Goal: Find specific page/section: Find specific page/section

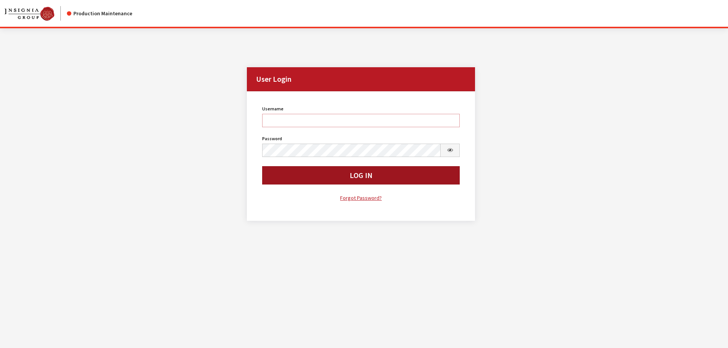
type input "rgoodwin"
click at [285, 172] on button "Log In" at bounding box center [361, 175] width 198 height 18
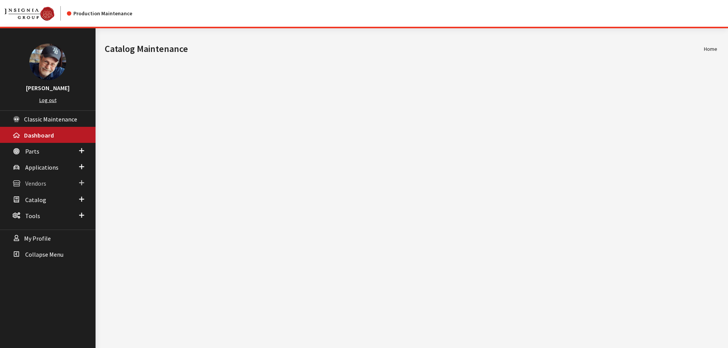
drag, startPoint x: 37, startPoint y: 182, endPoint x: 35, endPoint y: 191, distance: 9.4
click at [36, 183] on span "Vendors" at bounding box center [35, 184] width 21 height 8
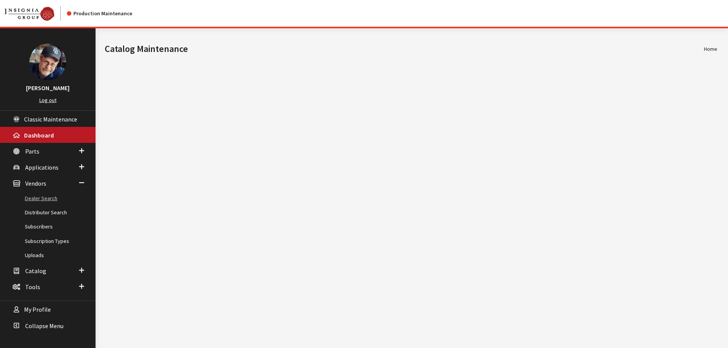
click at [36, 198] on link "Dealer Search" at bounding box center [48, 198] width 96 height 14
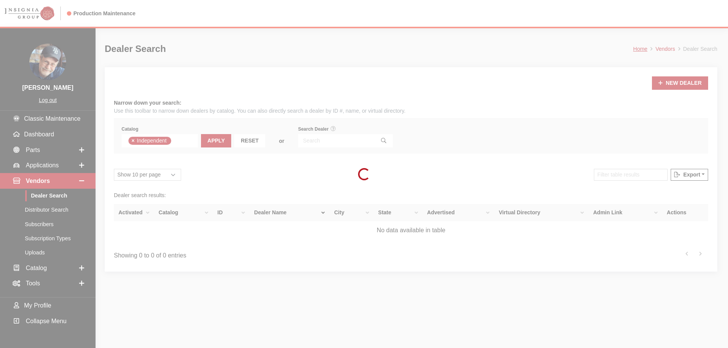
scroll to position [56, 0]
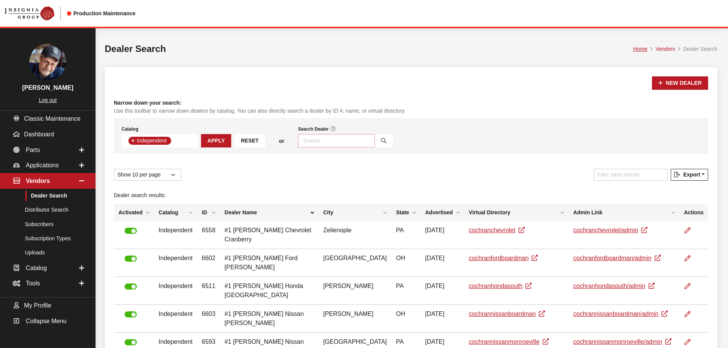
click at [317, 141] on input "Search Dealer" at bounding box center [336, 140] width 77 height 13
type input "[GEOGRAPHIC_DATA]"
select select
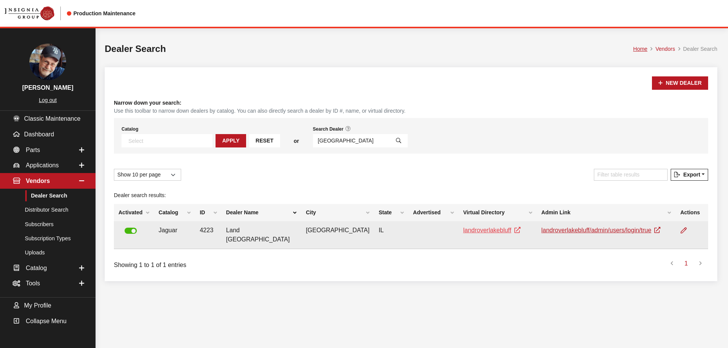
click at [469, 232] on link "landroverlakebluff" at bounding box center [491, 230] width 57 height 6
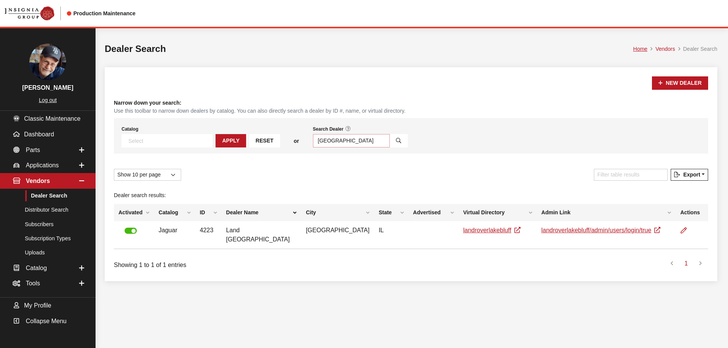
drag, startPoint x: 320, startPoint y: 142, endPoint x: 273, endPoint y: 136, distance: 47.3
click at [273, 136] on div "Catalog Acura Alfa Romeo Audi Bentley BMW Chrysler DoubleTake [PERSON_NAME] Hon…" at bounding box center [411, 136] width 594 height 36
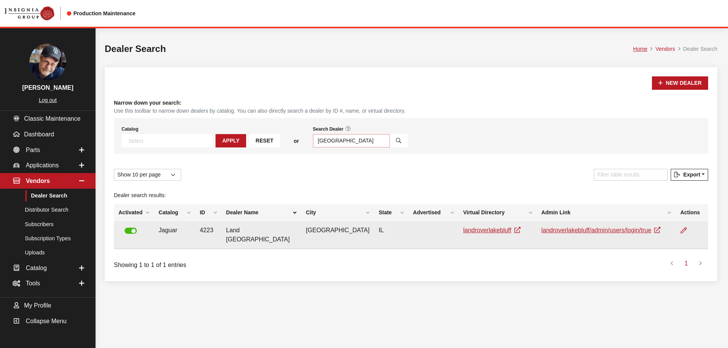
paste input "P4038R0426"
type input "R0426"
select select
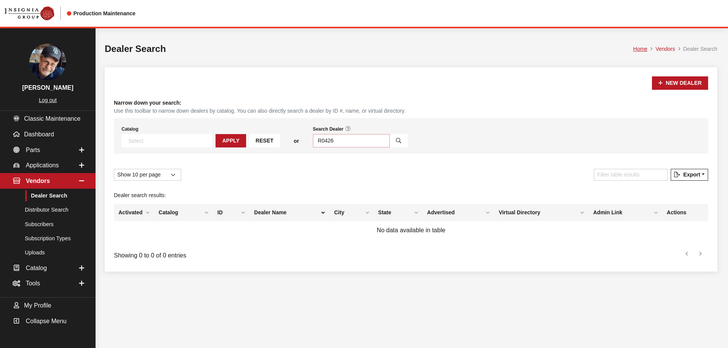
drag, startPoint x: 297, startPoint y: 141, endPoint x: 288, endPoint y: 143, distance: 9.1
click at [313, 143] on input "R0426" at bounding box center [351, 140] width 77 height 13
type input "0426"
click at [389, 141] on button "Search" at bounding box center [398, 140] width 18 height 13
select select
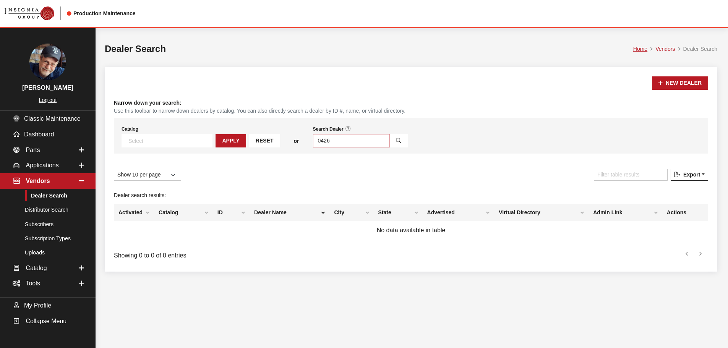
click at [313, 141] on input "0426" at bounding box center [351, 140] width 77 height 13
drag, startPoint x: 312, startPoint y: 142, endPoint x: 269, endPoint y: 139, distance: 43.2
click at [269, 139] on div "Catalog Acura Alfa Romeo Audi Bentley BMW Chrysler DoubleTake [PERSON_NAME] Hon…" at bounding box center [411, 136] width 594 height 36
paste input "P4038R011"
type input "R0116"
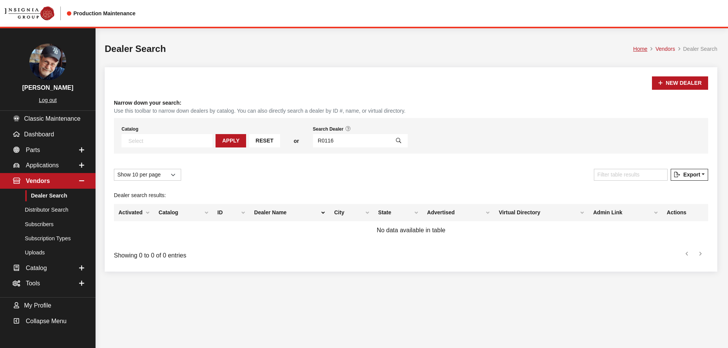
select select
